Goal: Task Accomplishment & Management: Manage account settings

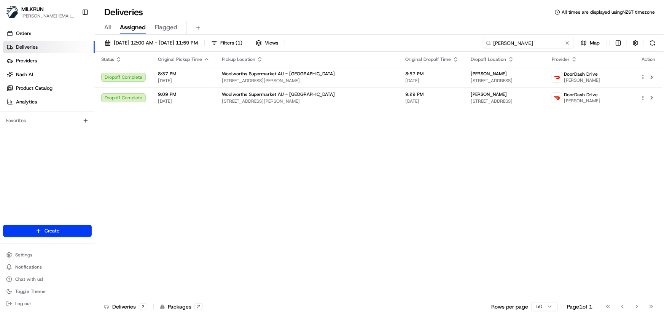
drag, startPoint x: 561, startPoint y: 42, endPoint x: 0, endPoint y: 8, distance: 561.8
click at [19, 8] on div "MILKRUN [PERSON_NAME][EMAIL_ADDRESS][DOMAIN_NAME] Toggle Sidebar Orders Deliver…" at bounding box center [332, 157] width 664 height 315
paste input "[PERSON_NAME]"
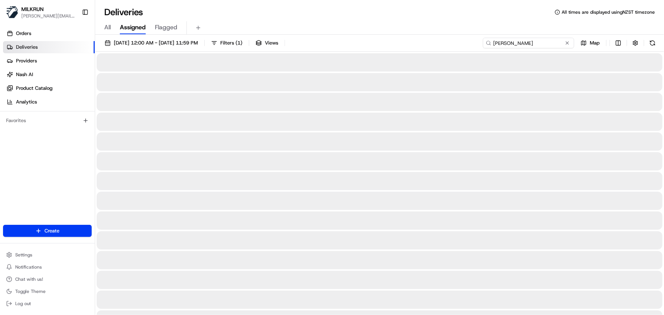
type input "[PERSON_NAME]"
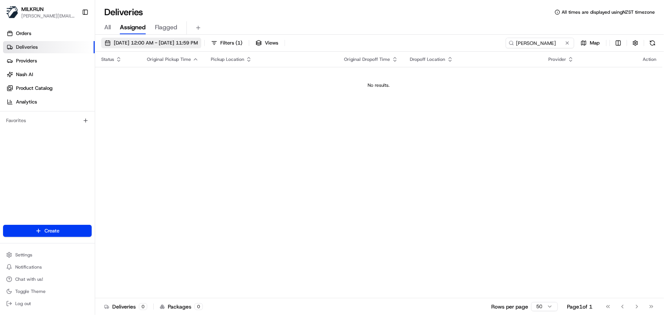
click at [177, 42] on span "20/08/2025 12:00 AM - 20/08/2025 11:59 PM" at bounding box center [156, 43] width 84 height 7
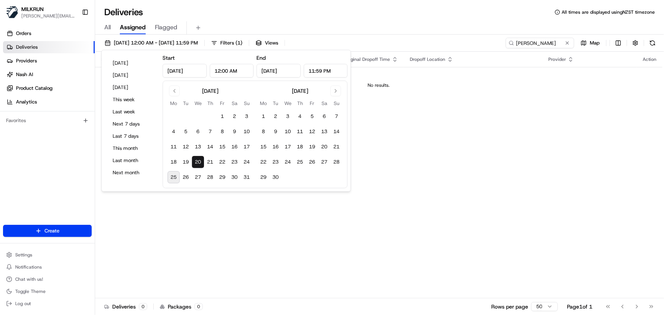
click at [175, 176] on button "25" at bounding box center [173, 177] width 12 height 12
type input "Aug 25, 2025"
click at [175, 176] on button "25" at bounding box center [173, 177] width 12 height 12
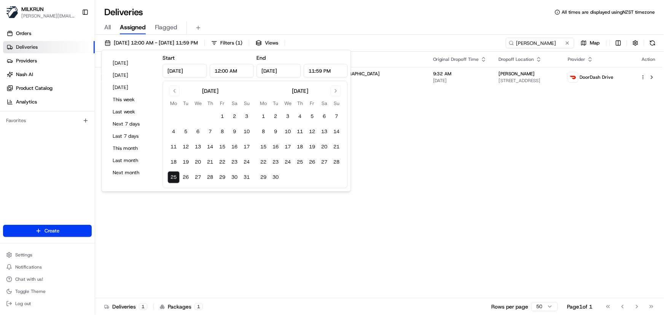
click at [310, 230] on div "Status Original Pickup Time Pickup Location Original Dropoff Time Dropoff Locat…" at bounding box center [379, 175] width 568 height 247
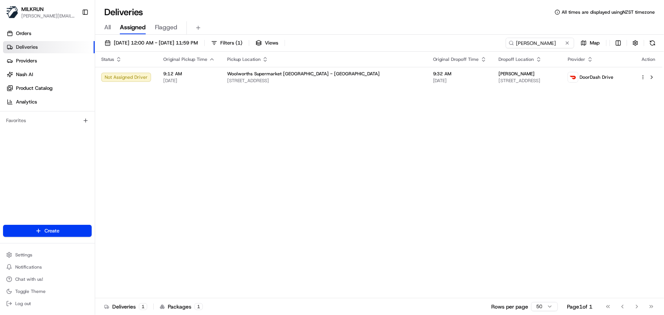
click at [378, 190] on div "Status Original Pickup Time Pickup Location Original Dropoff Time Dropoff Locat…" at bounding box center [379, 175] width 568 height 247
click at [502, 206] on div "Status Original Pickup Time Pickup Location Original Dropoff Time Dropoff Locat…" at bounding box center [379, 175] width 568 height 247
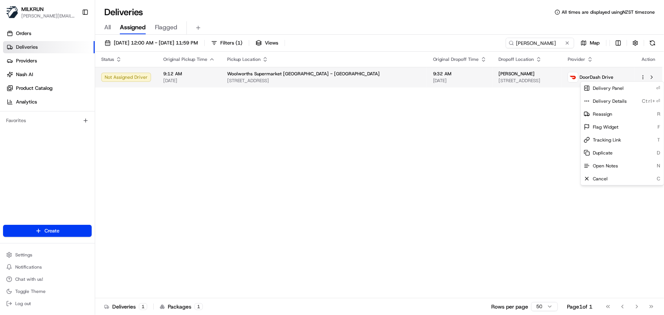
click at [643, 76] on html "MILKRUN irene.salaivao@woolworths.co.nz Toggle Sidebar Orders Deliveries Provid…" at bounding box center [332, 157] width 664 height 315
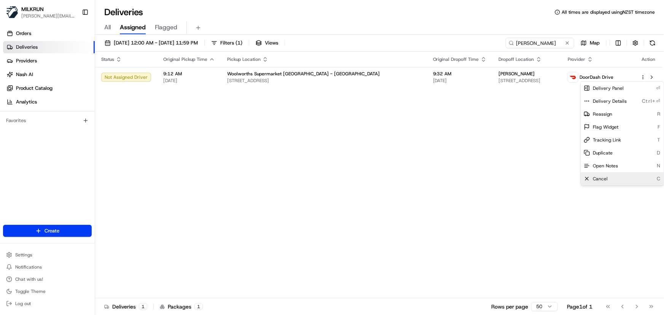
click at [601, 178] on span "Cancel" at bounding box center [600, 179] width 15 height 6
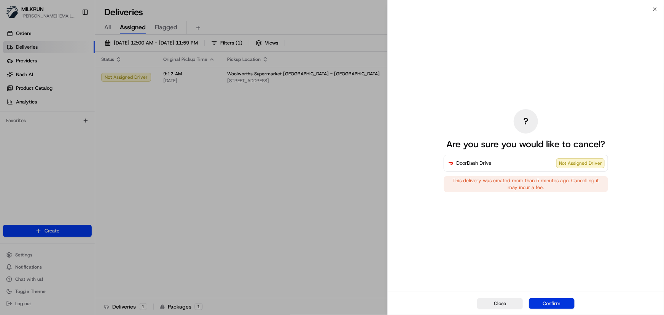
click at [560, 303] on button "Confirm" at bounding box center [552, 303] width 46 height 11
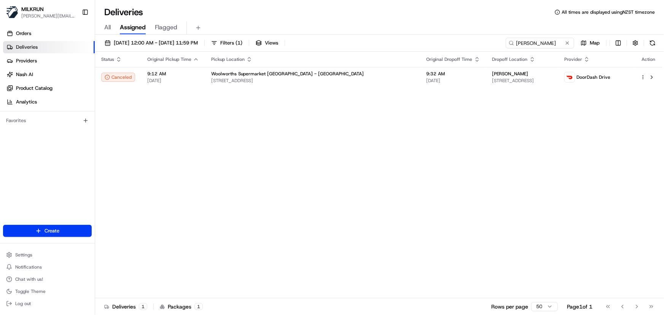
click at [498, 182] on div "Status Original Pickup Time Pickup Location Original Dropoff Time Dropoff Locat…" at bounding box center [379, 175] width 568 height 247
click at [296, 167] on div "Status Original Pickup Time Pickup Location Original Dropoff Time Dropoff Locat…" at bounding box center [379, 175] width 568 height 247
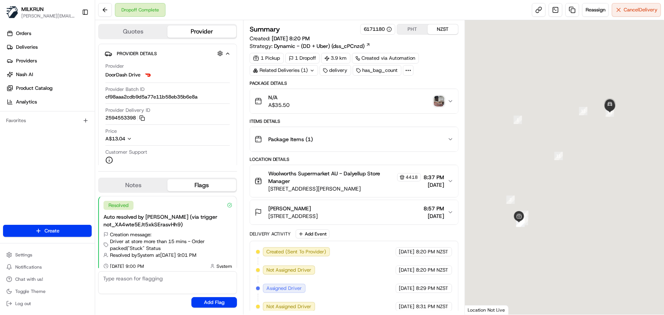
scroll to position [5, 0]
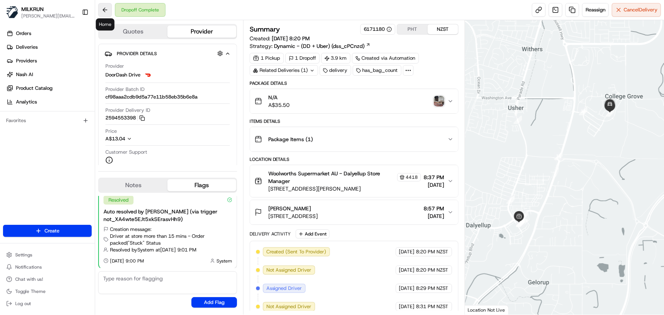
click at [107, 10] on button at bounding box center [105, 10] width 14 height 14
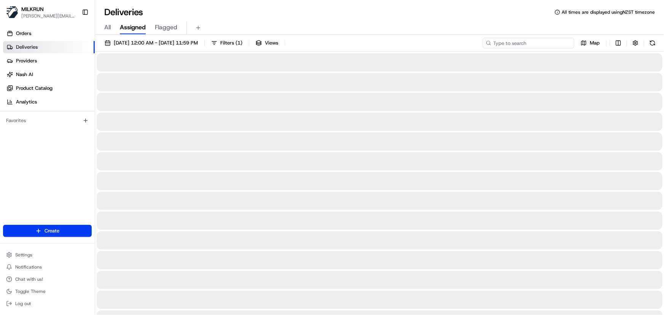
click at [534, 40] on input at bounding box center [528, 43] width 91 height 11
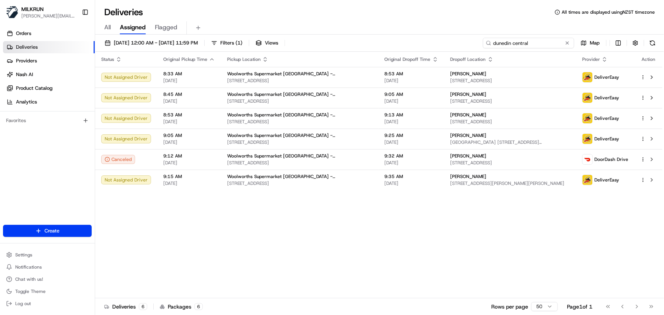
type input "dunedin central"
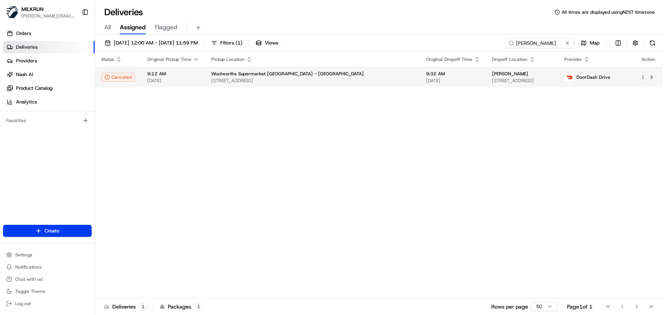
click at [643, 77] on html "MILKRUN [PERSON_NAME][EMAIL_ADDRESS][DOMAIN_NAME] Toggle Sidebar Orders Deliver…" at bounding box center [332, 157] width 664 height 315
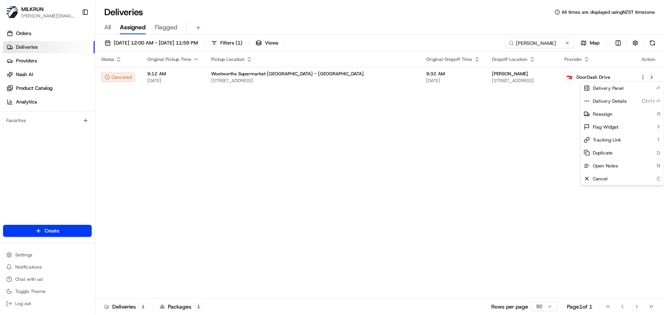
click at [274, 153] on html "MILKRUN irene.salaivao@woolworths.co.nz Toggle Sidebar Orders Deliveries Provid…" at bounding box center [332, 157] width 664 height 315
click at [643, 77] on html "MILKRUN irene.salaivao@woolworths.co.nz Toggle Sidebar Orders Deliveries Provid…" at bounding box center [332, 157] width 664 height 315
click at [483, 167] on html "MILKRUN irene.salaivao@woolworths.co.nz Toggle Sidebar Orders Deliveries Provid…" at bounding box center [332, 157] width 664 height 315
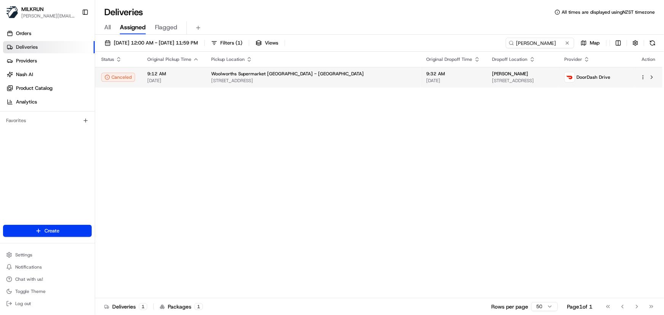
click at [643, 77] on html "MILKRUN irene.salaivao@woolworths.co.nz Toggle Sidebar Orders Deliveries Provid…" at bounding box center [332, 157] width 664 height 315
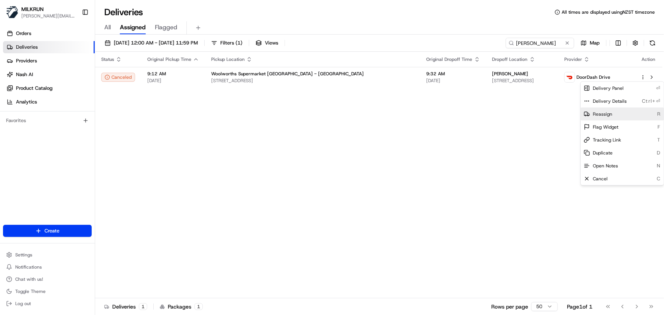
click at [610, 115] on span "Reassign" at bounding box center [602, 114] width 19 height 6
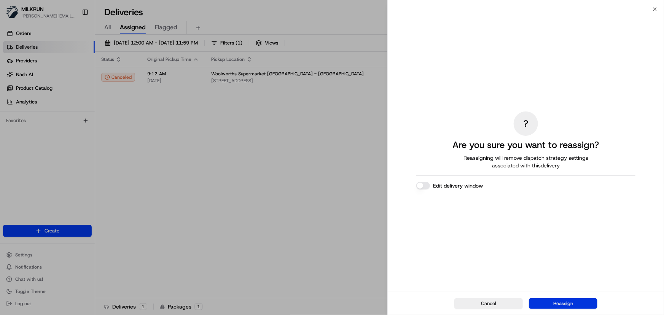
click at [564, 301] on button "Reassign" at bounding box center [563, 303] width 69 height 11
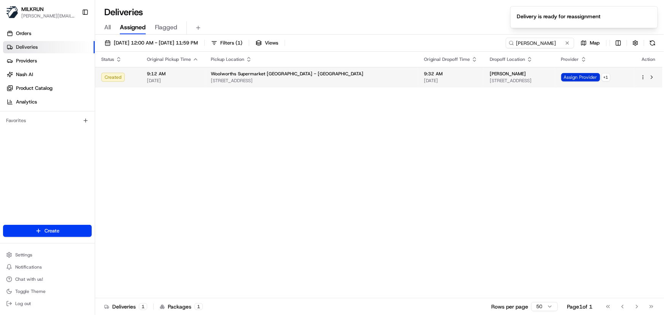
click at [582, 77] on span "Assign Provider" at bounding box center [580, 77] width 39 height 8
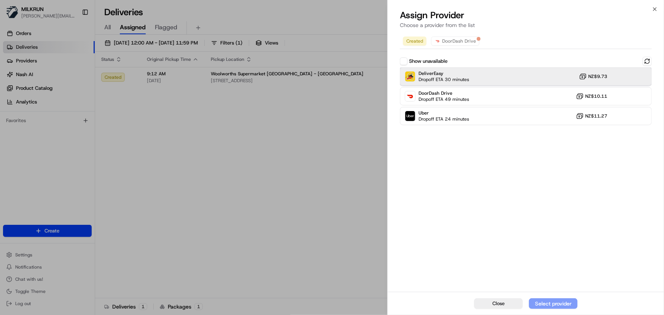
click at [499, 77] on div "DeliverEasy Dropoff ETA 30 minutes NZ$9.73" at bounding box center [526, 76] width 252 height 18
click at [559, 301] on div "Assign Provider" at bounding box center [553, 304] width 37 height 8
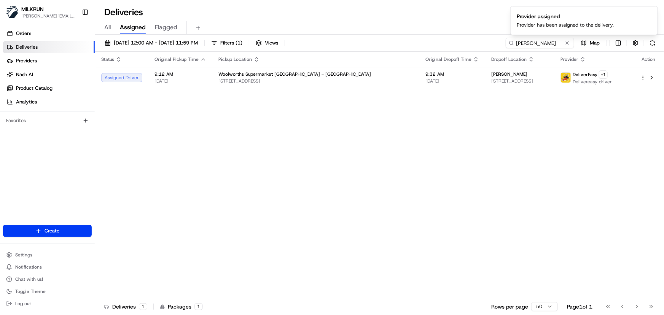
click at [221, 152] on div "Status Original Pickup Time Pickup Location Original Dropoff Time Dropoff Locat…" at bounding box center [379, 175] width 568 height 247
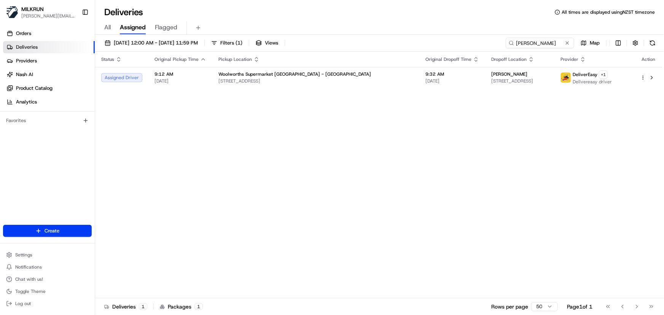
click at [198, 153] on div "Status Original Pickup Time Pickup Location Original Dropoff Time Dropoff Locat…" at bounding box center [379, 175] width 568 height 247
click at [225, 163] on div "Status Original Pickup Time Pickup Location Original Dropoff Time Dropoff Locat…" at bounding box center [379, 175] width 568 height 247
